Goal: Information Seeking & Learning: Learn about a topic

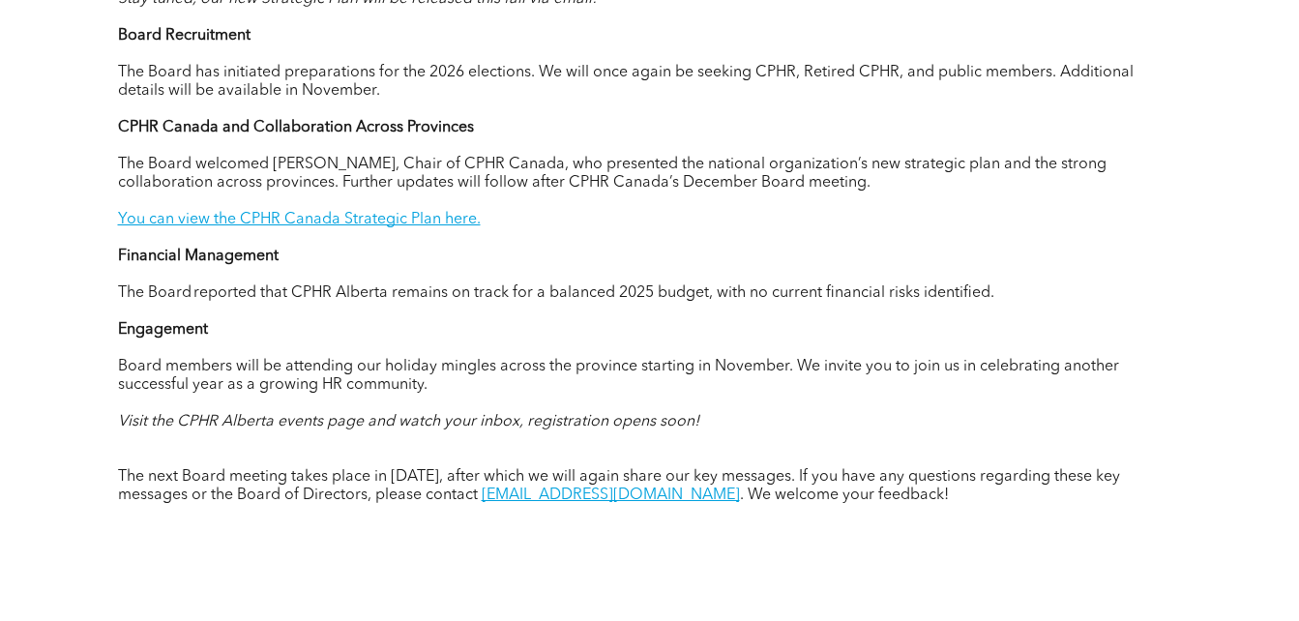
scroll to position [1214, 0]
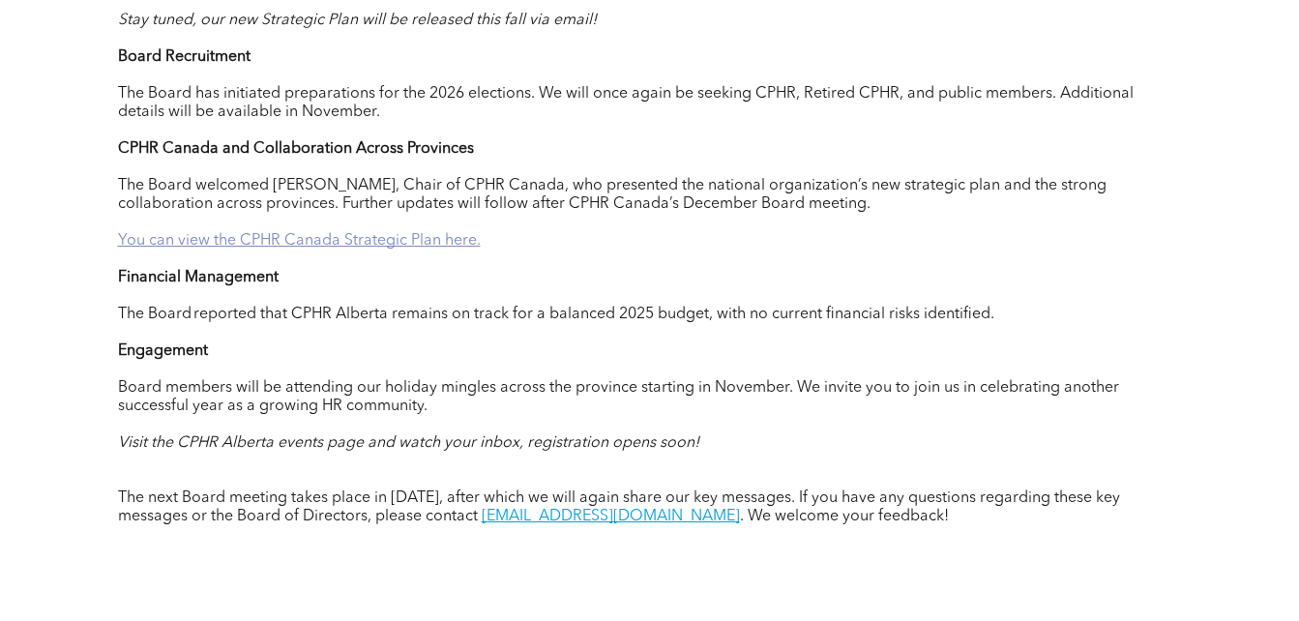
click at [364, 249] on link "You can view the CPHR Canada Strategic Plan here." at bounding box center [299, 240] width 363 height 15
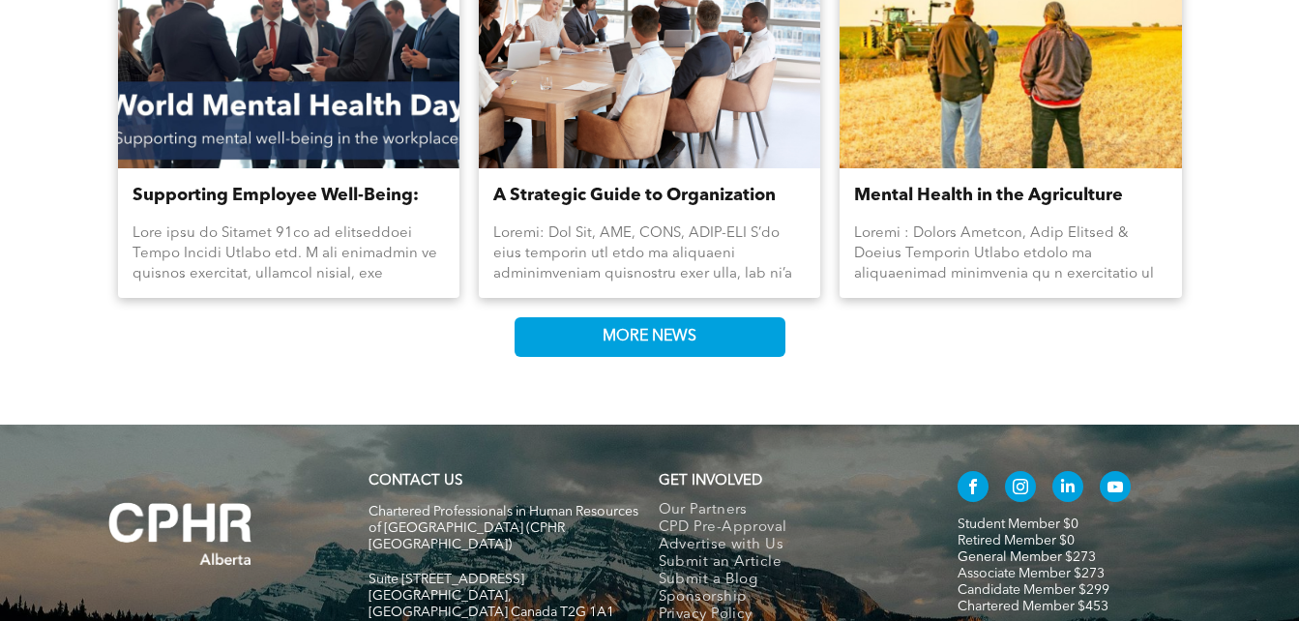
scroll to position [2359, 0]
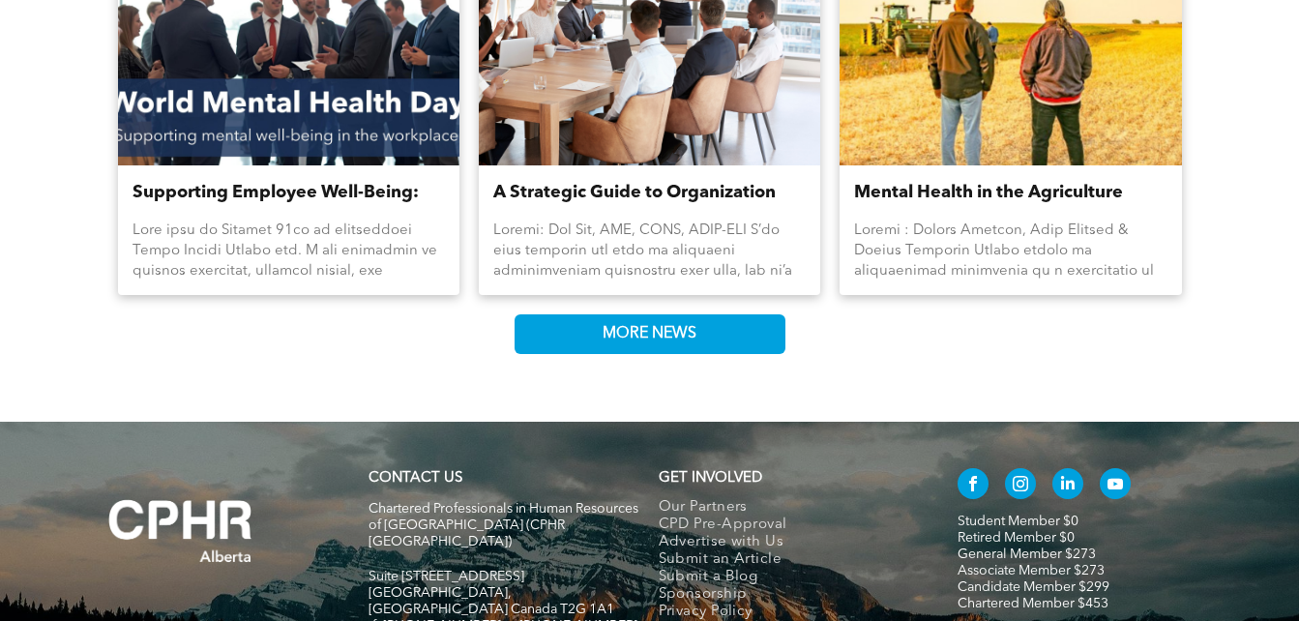
click at [625, 206] on link "A Strategic Guide to Organization Restructuring, Part 1" at bounding box center [649, 193] width 312 height 26
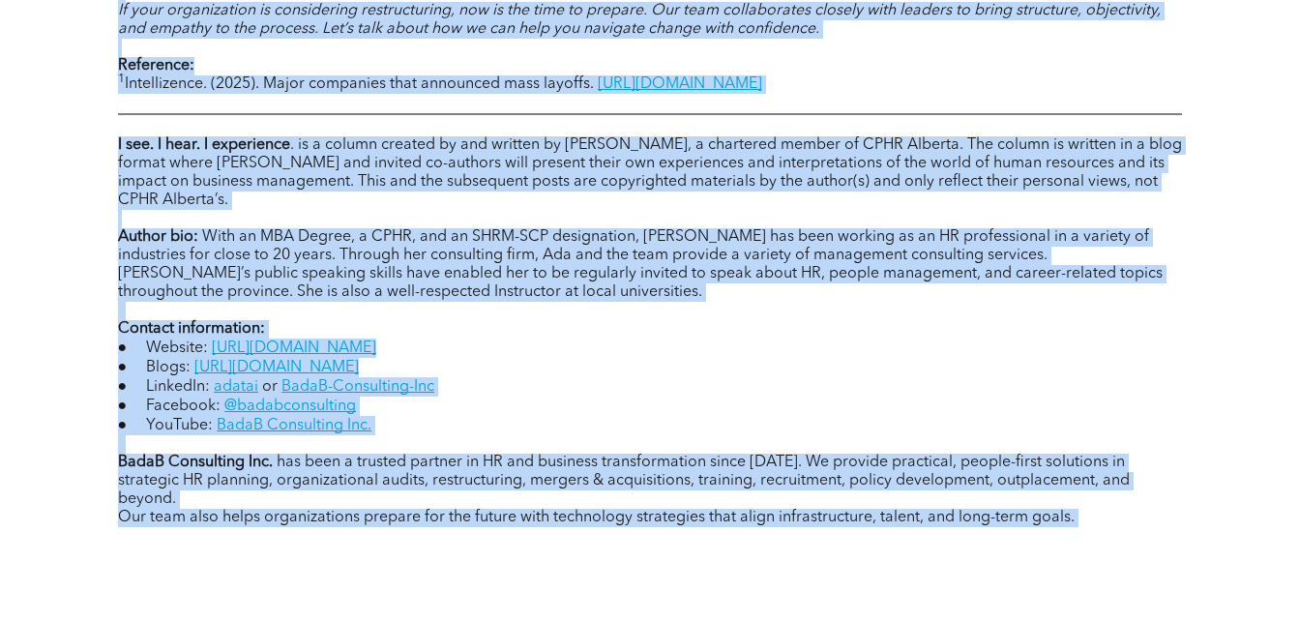
scroll to position [2549, 0]
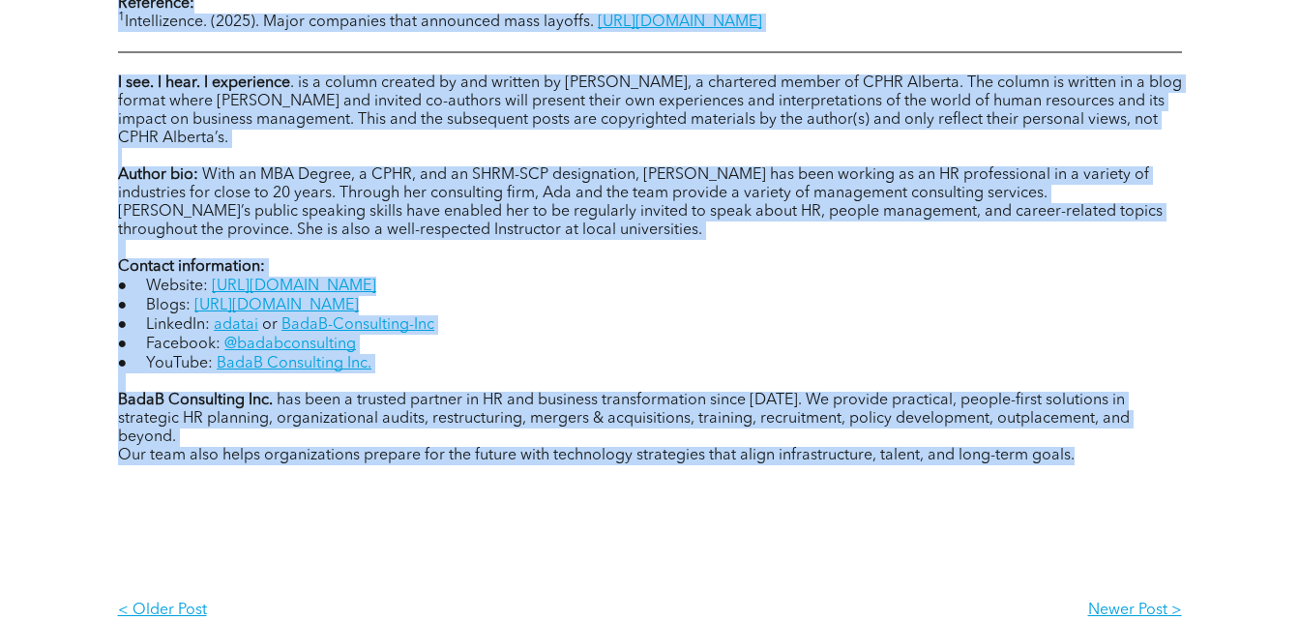
drag, startPoint x: 118, startPoint y: 384, endPoint x: 1092, endPoint y: 427, distance: 974.8
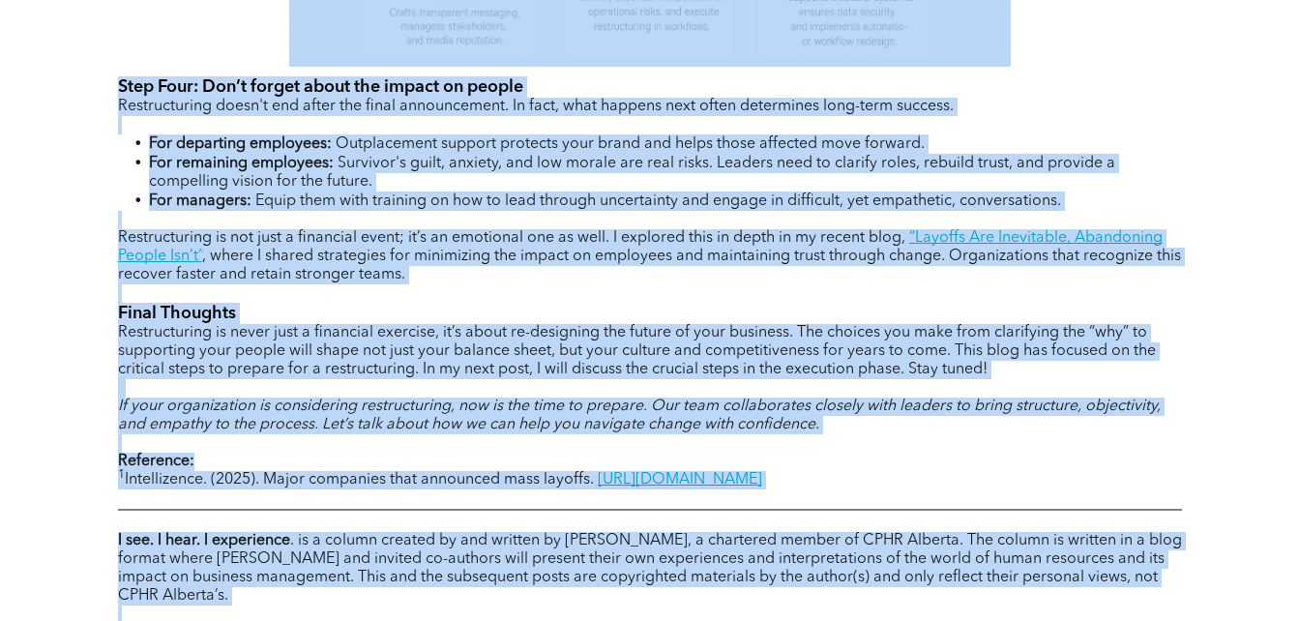
scroll to position [2078, 0]
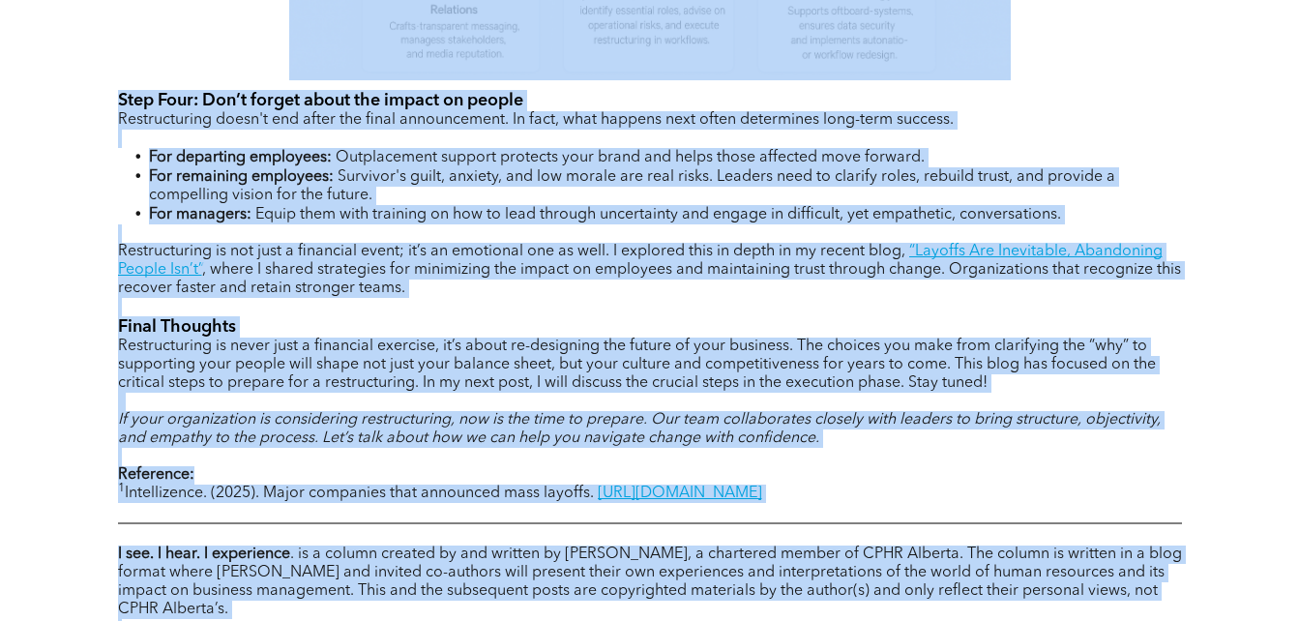
click at [649, 316] on h4 "Final Thoughts" at bounding box center [650, 326] width 1064 height 21
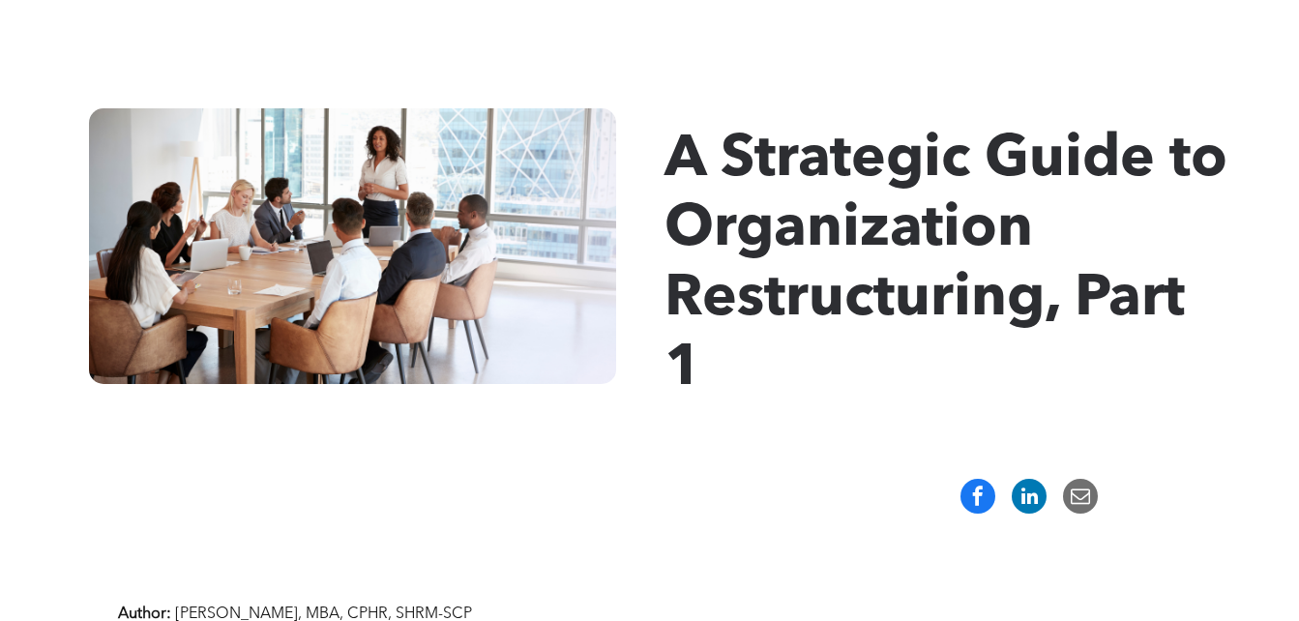
scroll to position [207, 0]
